Goal: Check status: Check status

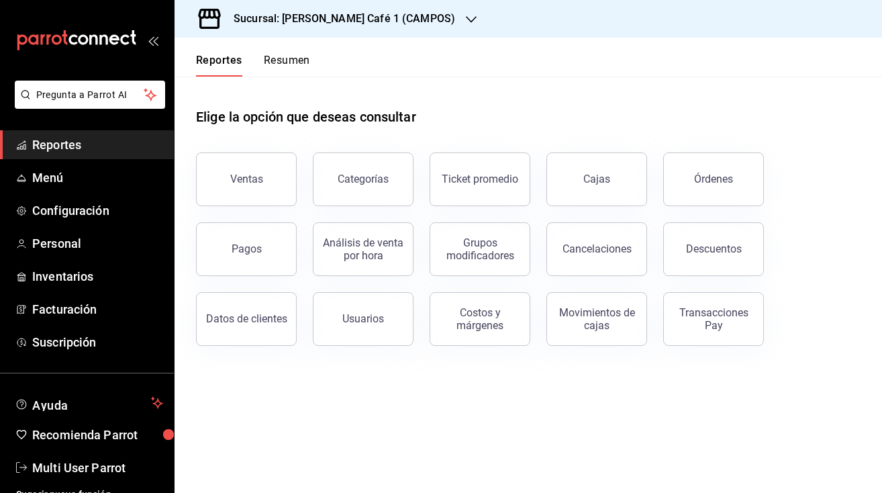
click at [287, 54] on button "Resumen" at bounding box center [287, 65] width 46 height 23
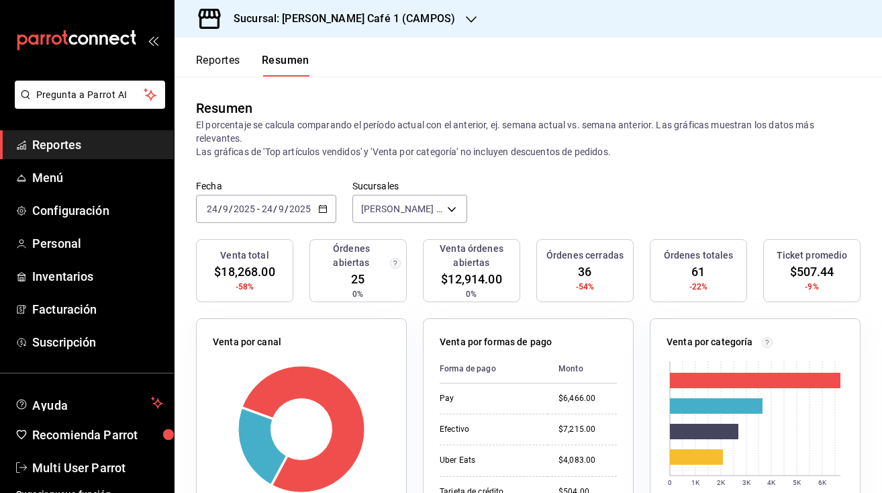
click at [348, 15] on h3 "Sucursal: [PERSON_NAME] Café 1 (CAMPOS)" at bounding box center [339, 19] width 232 height 16
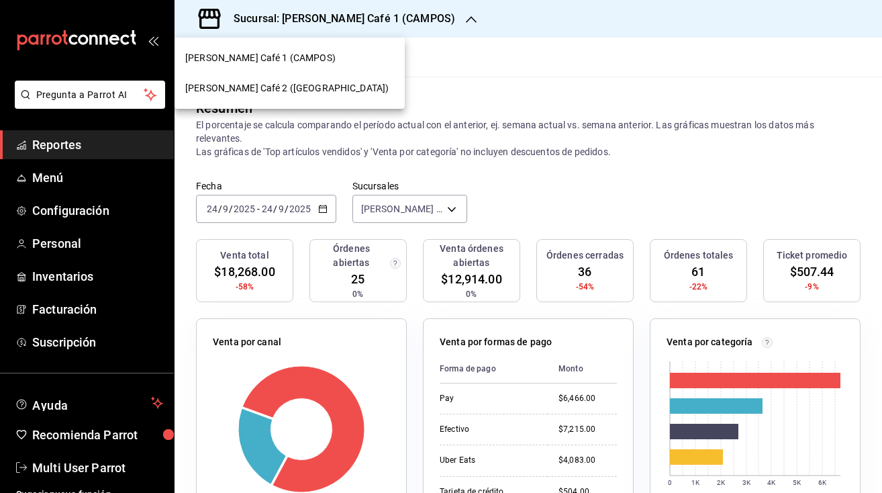
click at [277, 87] on span "[PERSON_NAME] Café 2 ([GEOGRAPHIC_DATA])" at bounding box center [286, 88] width 203 height 14
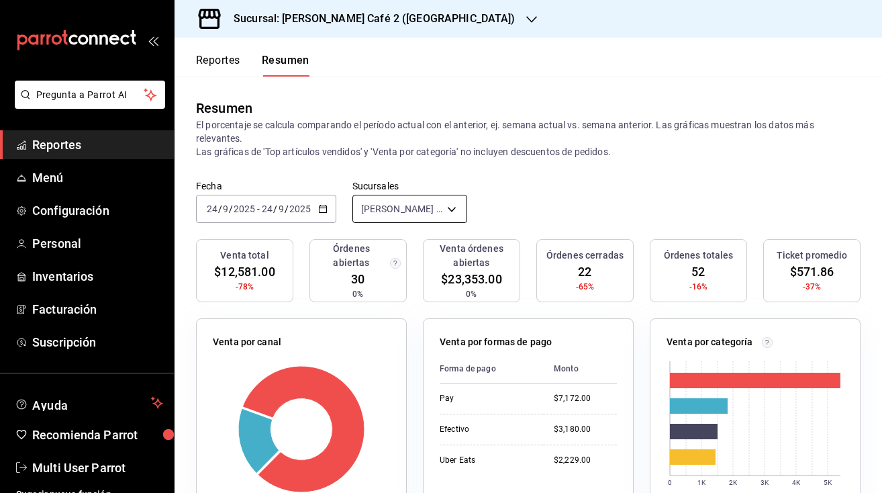
click at [419, 204] on body "Pregunta a Parrot AI Reportes Menú Configuración Personal Inventarios Facturaci…" at bounding box center [441, 246] width 882 height 493
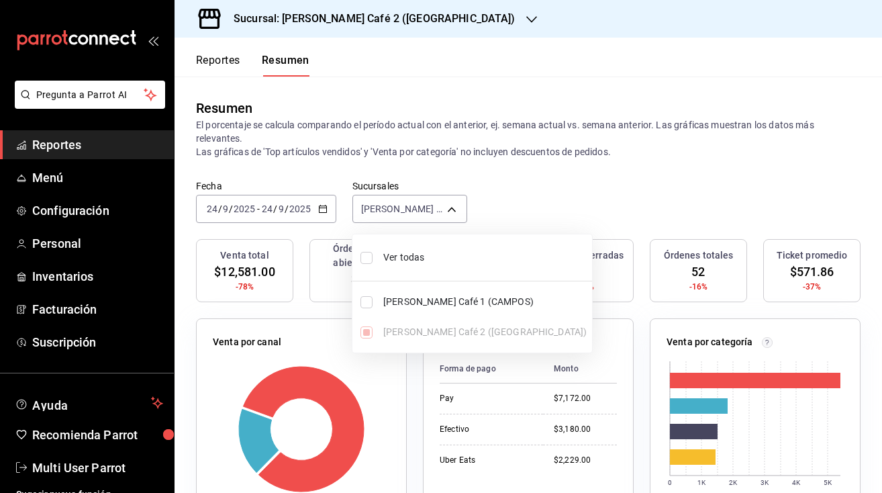
click at [373, 258] on li "Ver todas" at bounding box center [472, 258] width 240 height 36
type input "[object Object],[object Object]"
checkbox input "true"
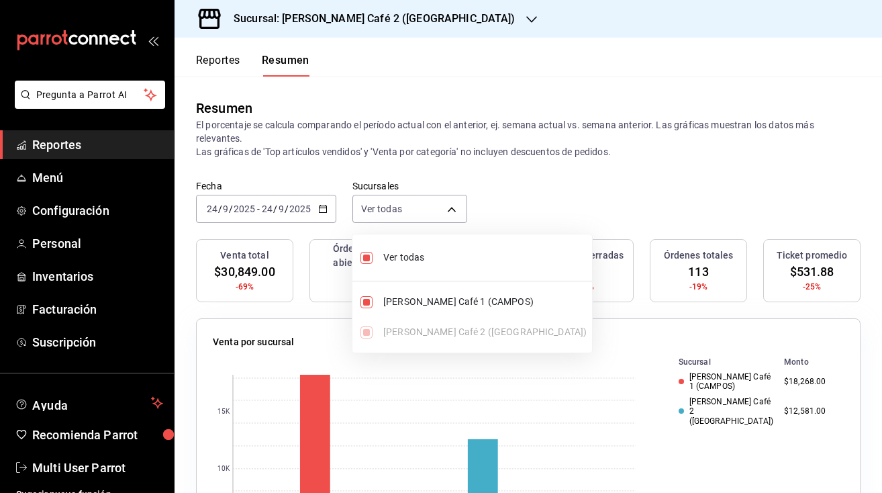
click at [507, 217] on div at bounding box center [441, 246] width 882 height 493
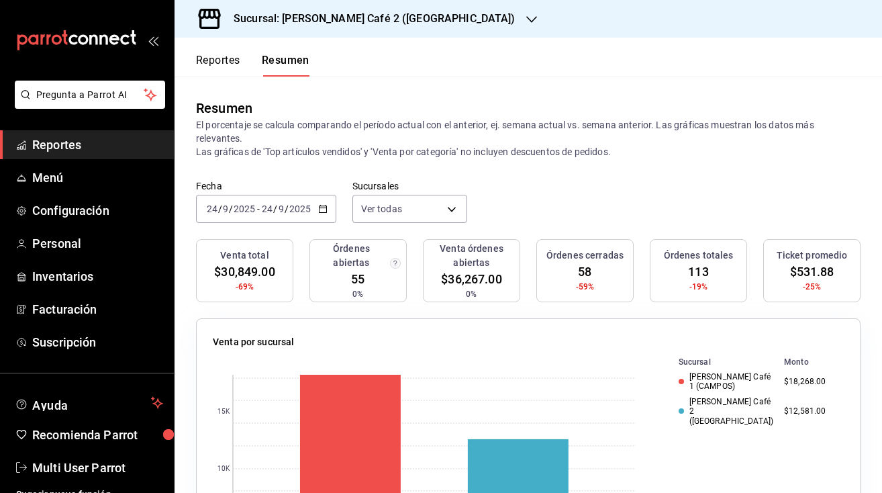
click at [247, 203] on input "2025" at bounding box center [244, 208] width 23 height 11
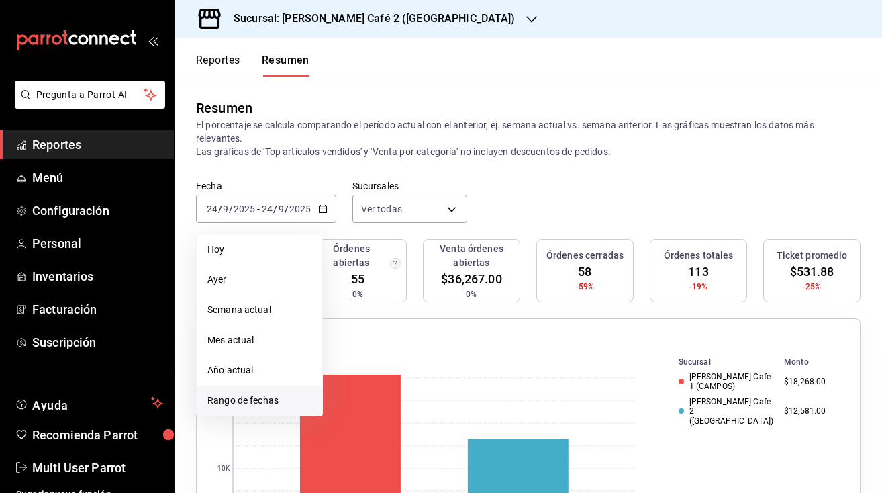
click at [235, 410] on li "Rango de fechas" at bounding box center [260, 400] width 126 height 30
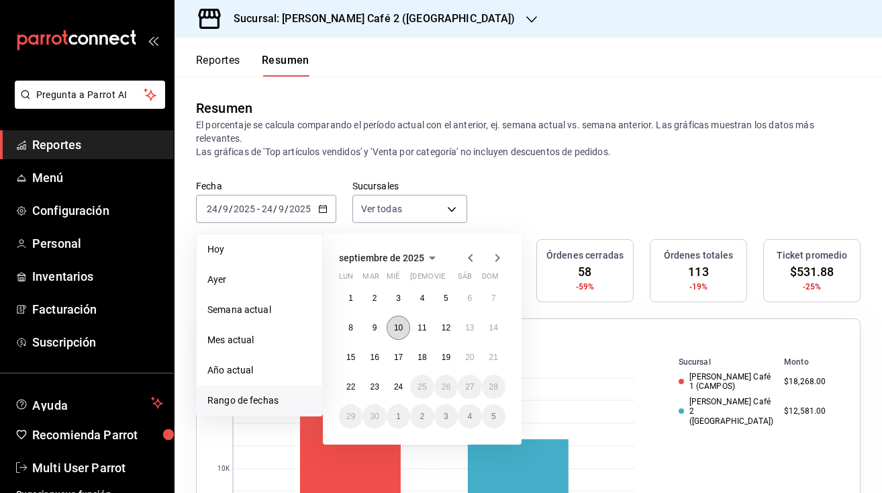
click at [400, 328] on abbr "10" at bounding box center [398, 327] width 9 height 9
